Goal: Transaction & Acquisition: Purchase product/service

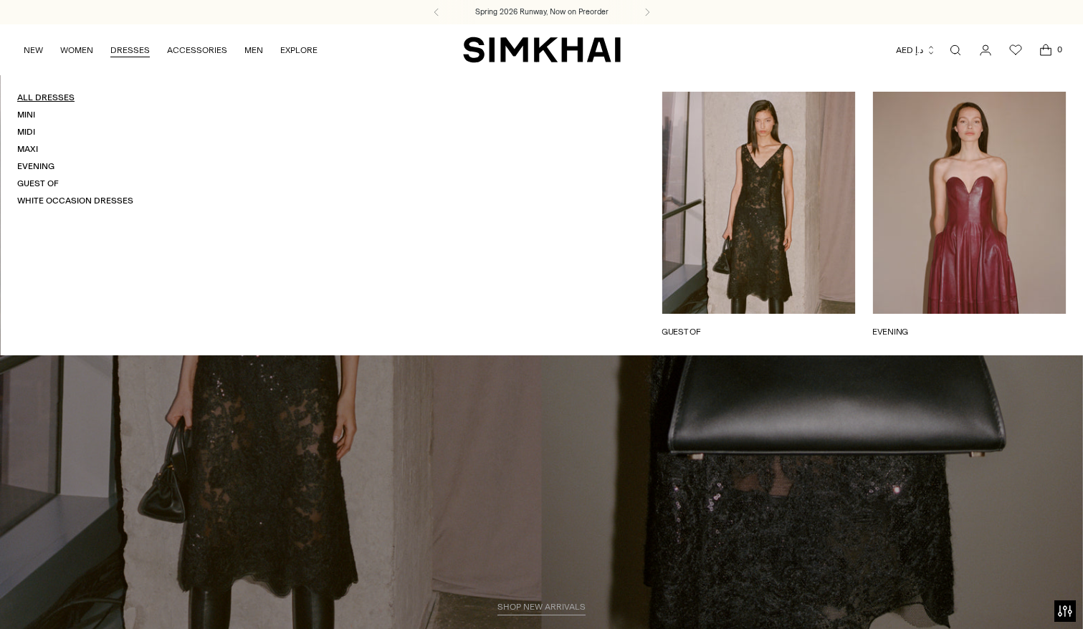
click at [54, 97] on link "All Dresses" at bounding box center [45, 97] width 57 height 10
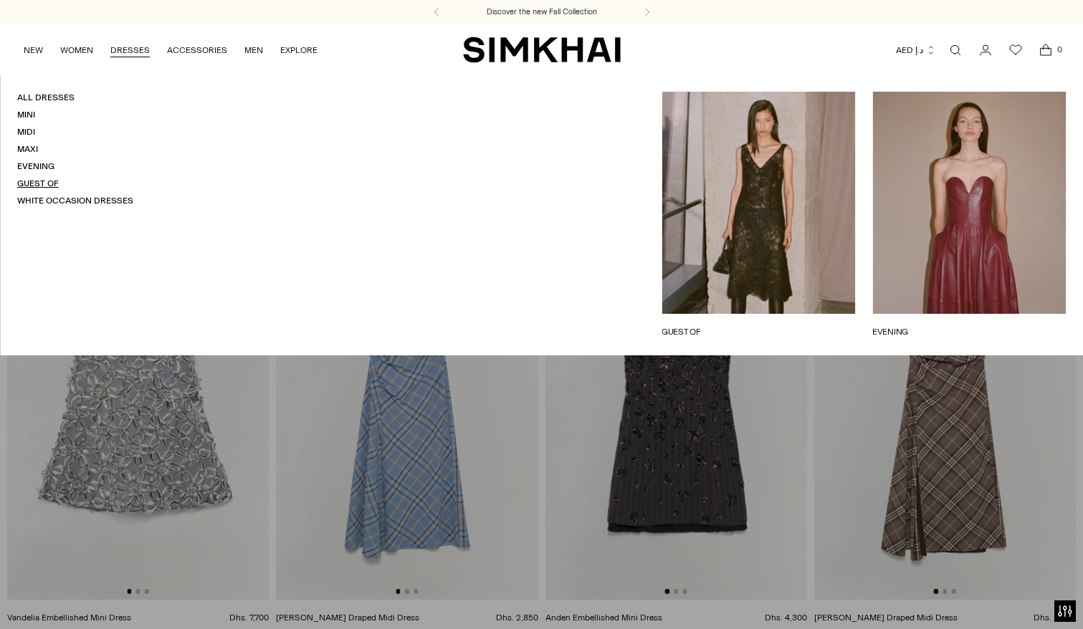
click at [45, 185] on link "Guest Of" at bounding box center [38, 183] width 42 height 10
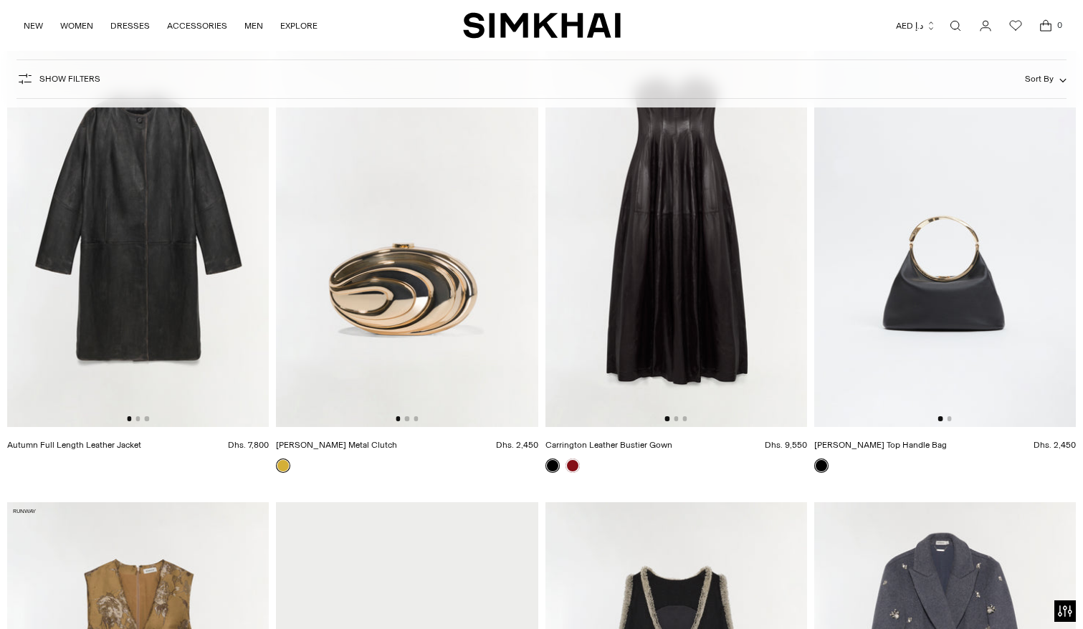
scroll to position [3441, 0]
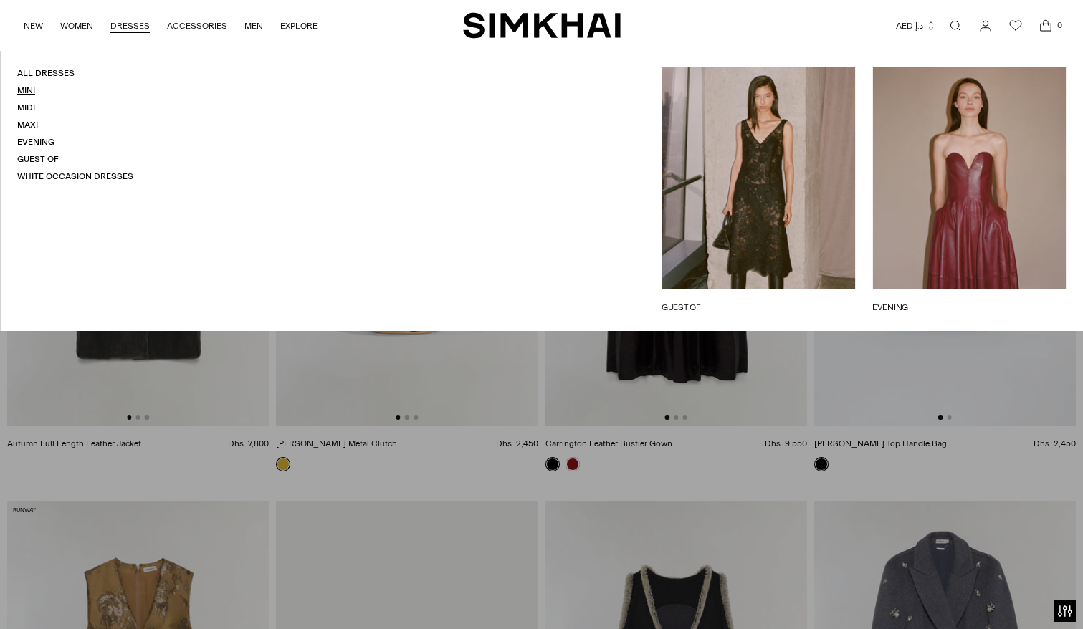
click at [24, 92] on link "Mini" at bounding box center [26, 90] width 18 height 10
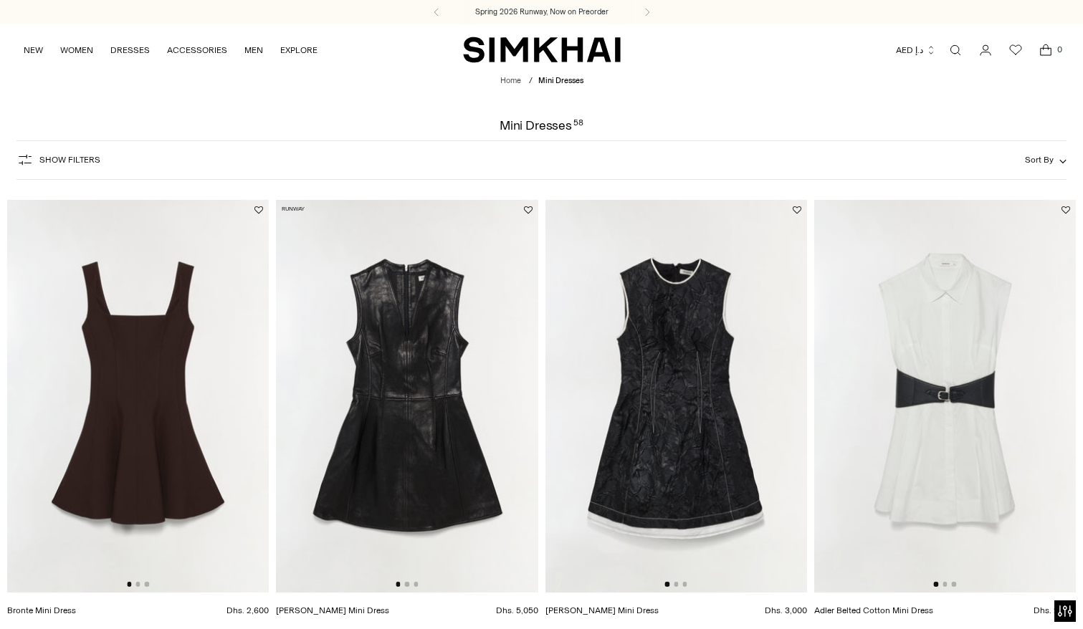
click at [58, 154] on button "Show Filters" at bounding box center [58, 159] width 84 height 23
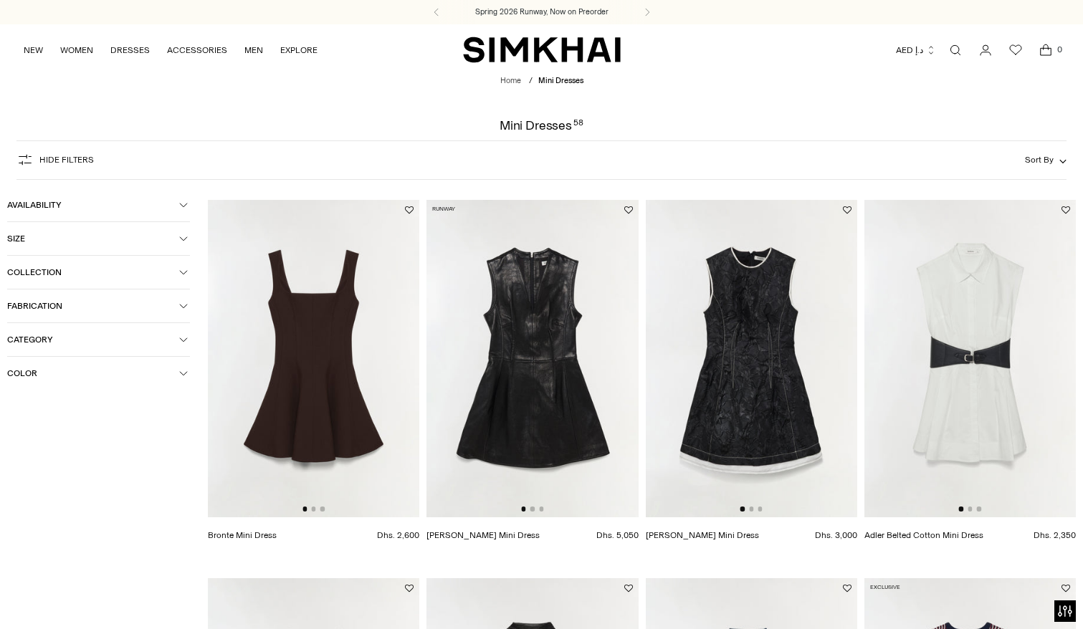
click at [107, 378] on span "Color" at bounding box center [93, 373] width 172 height 10
click at [21, 464] on div at bounding box center [16, 456] width 19 height 19
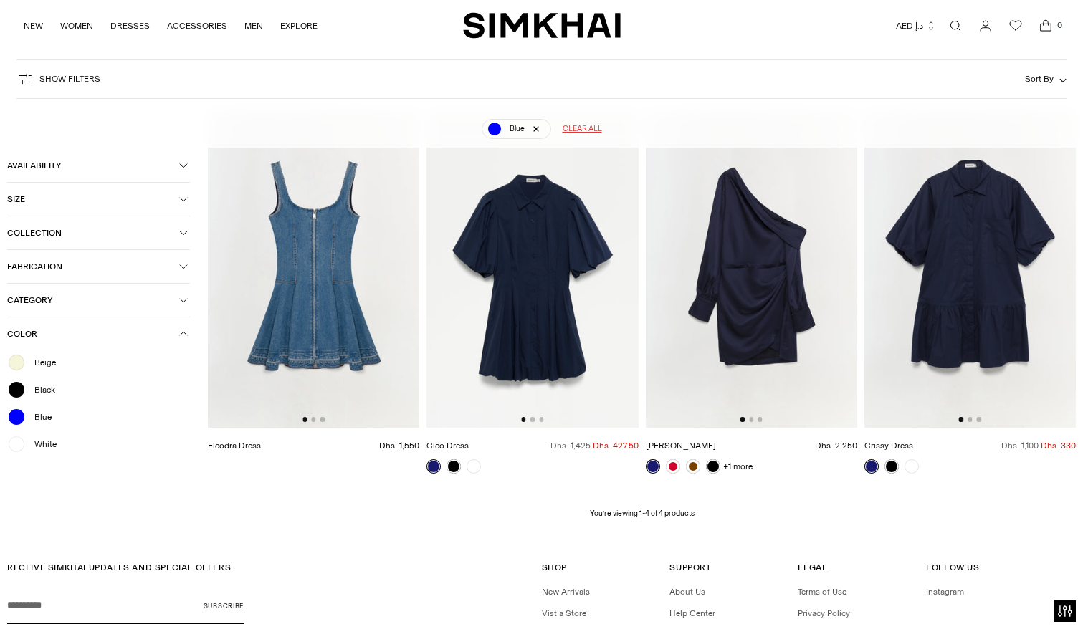
scroll to position [80, 0]
